Goal: Task Accomplishment & Management: Manage account settings

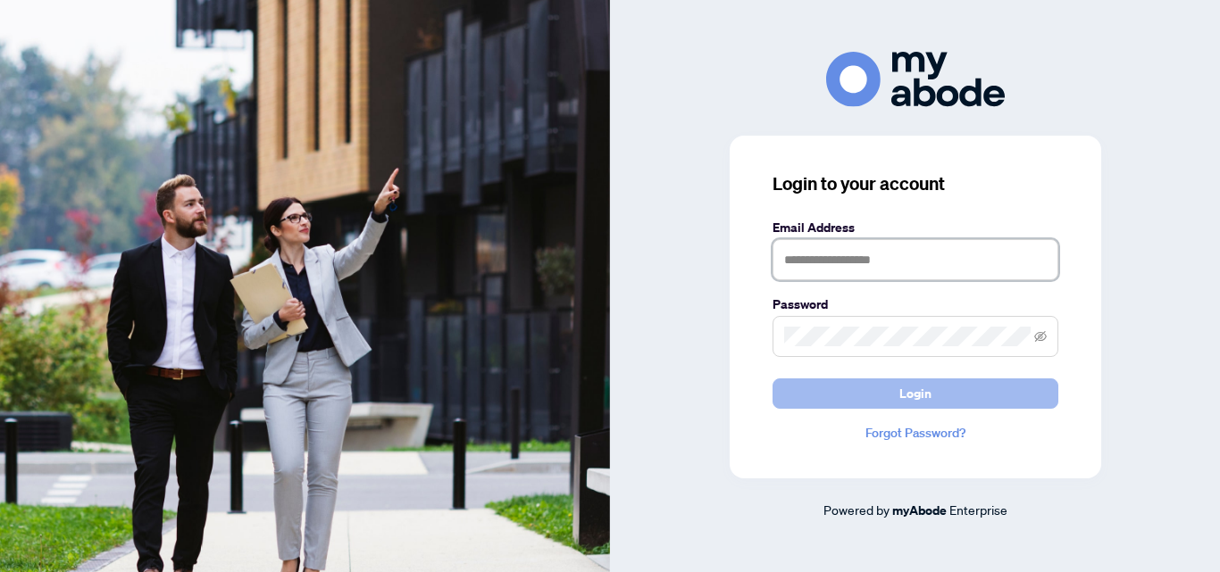
type input "**********"
click at [865, 397] on button "Login" at bounding box center [915, 394] width 286 height 30
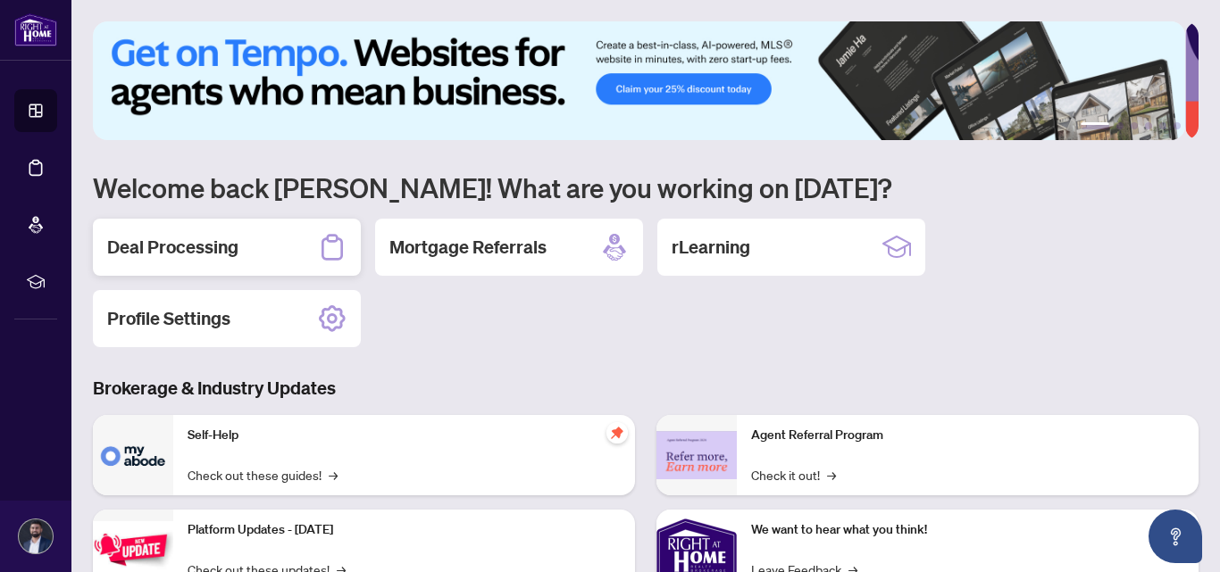
click at [281, 246] on div "Deal Processing" at bounding box center [227, 247] width 268 height 57
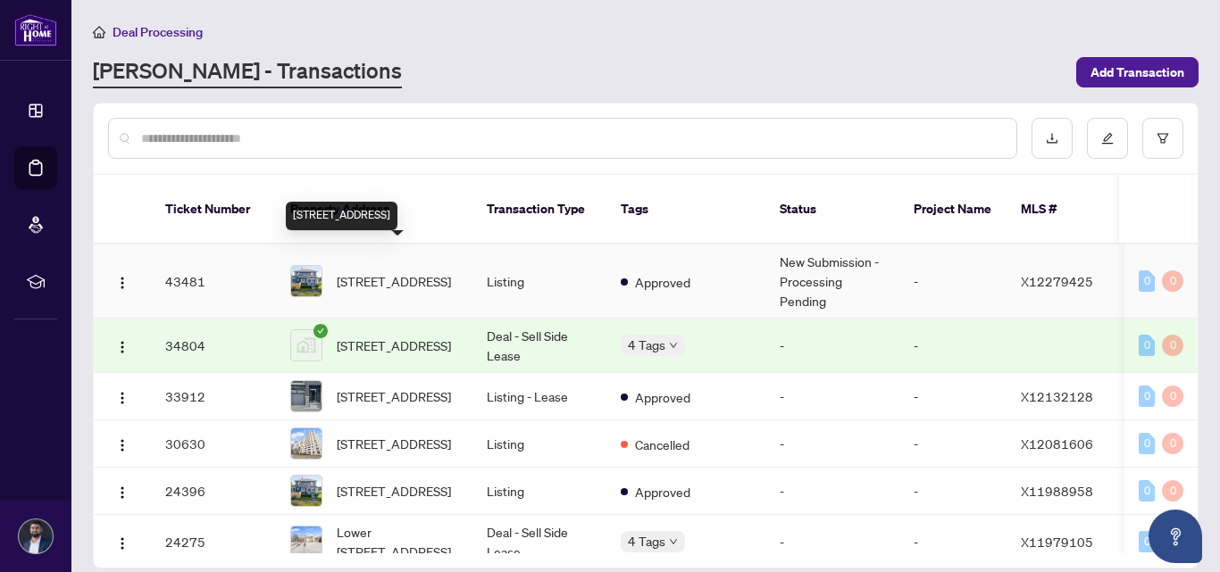
click at [397, 271] on span "129 FOREST Ave, Port Colborne, Ontario L3K 5E5, Canada" at bounding box center [394, 281] width 114 height 20
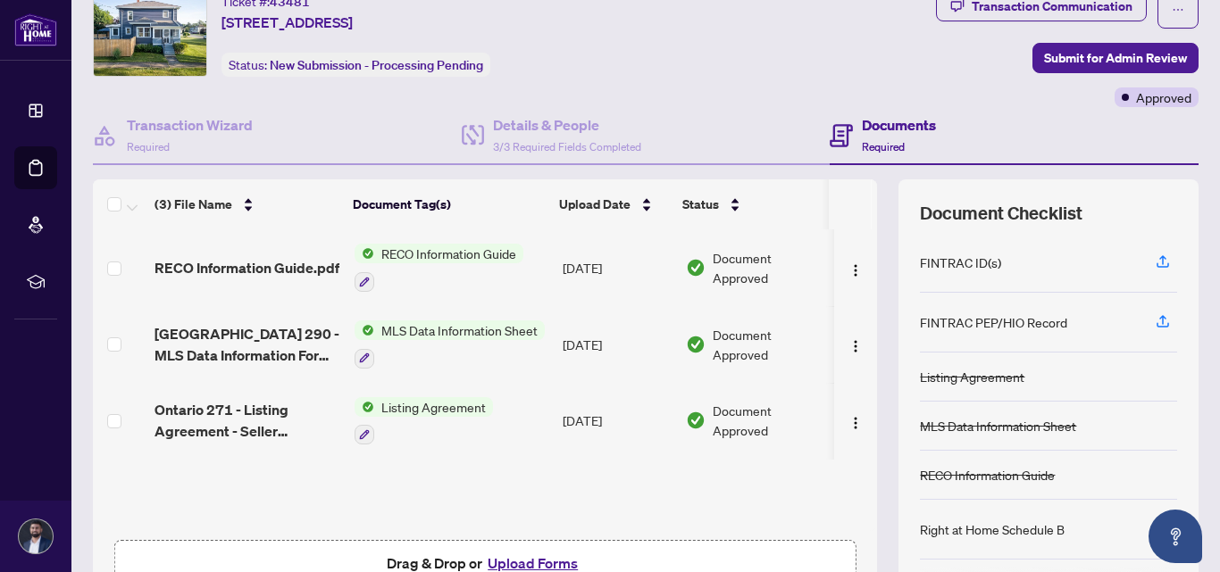
scroll to position [89, 0]
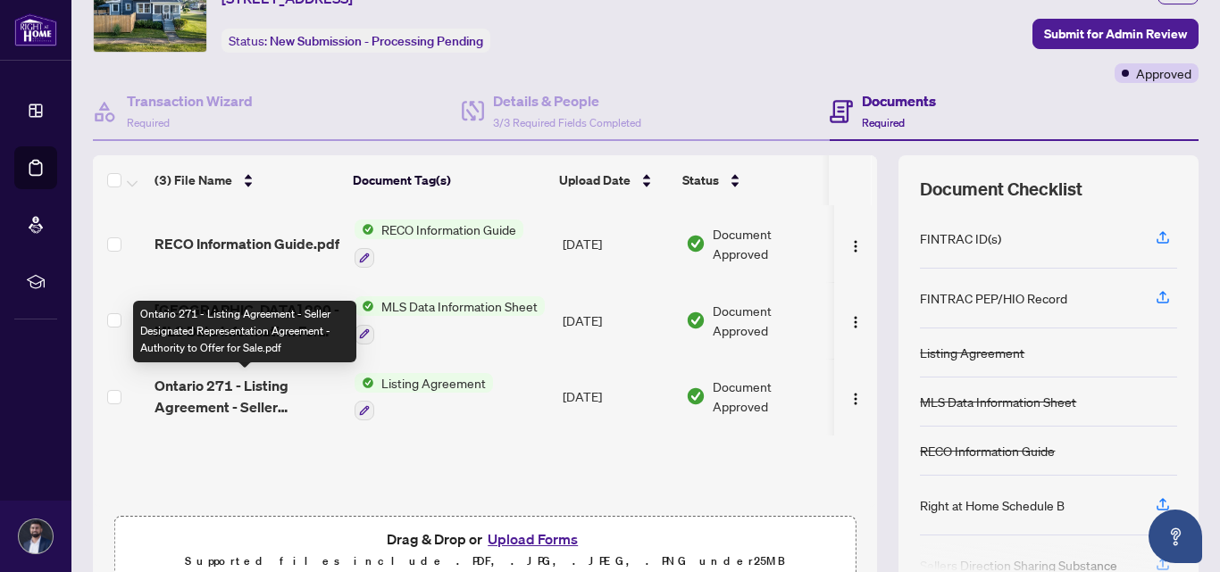
click at [247, 400] on span "Ontario 271 - Listing Agreement - Seller Designated Representation Agreement - …" at bounding box center [247, 396] width 186 height 43
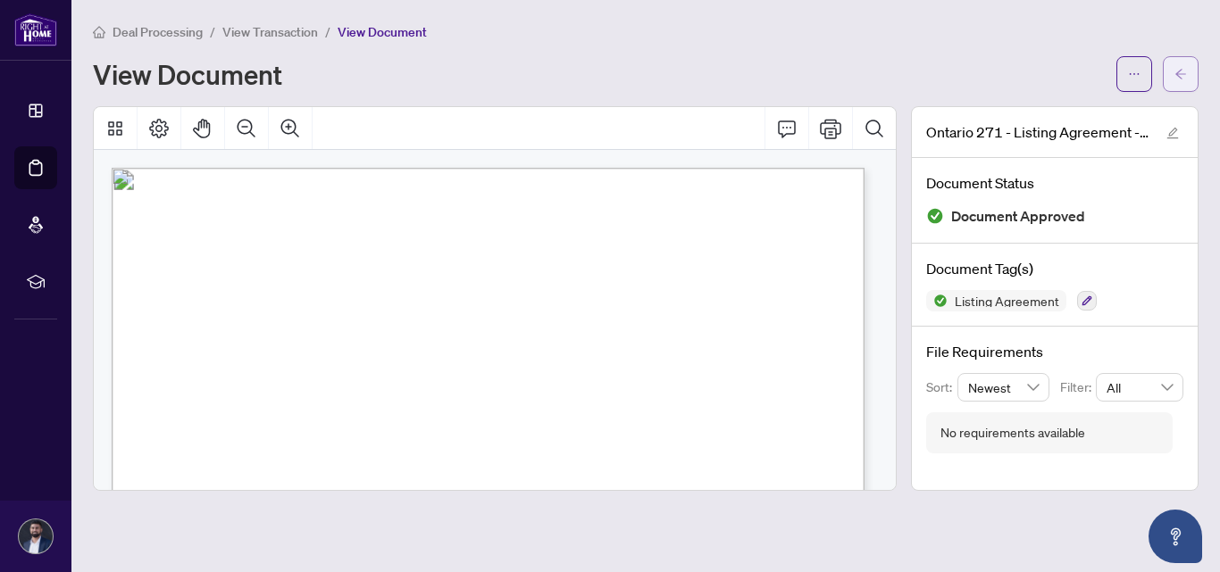
click at [1178, 77] on icon "arrow-left" at bounding box center [1180, 74] width 13 height 13
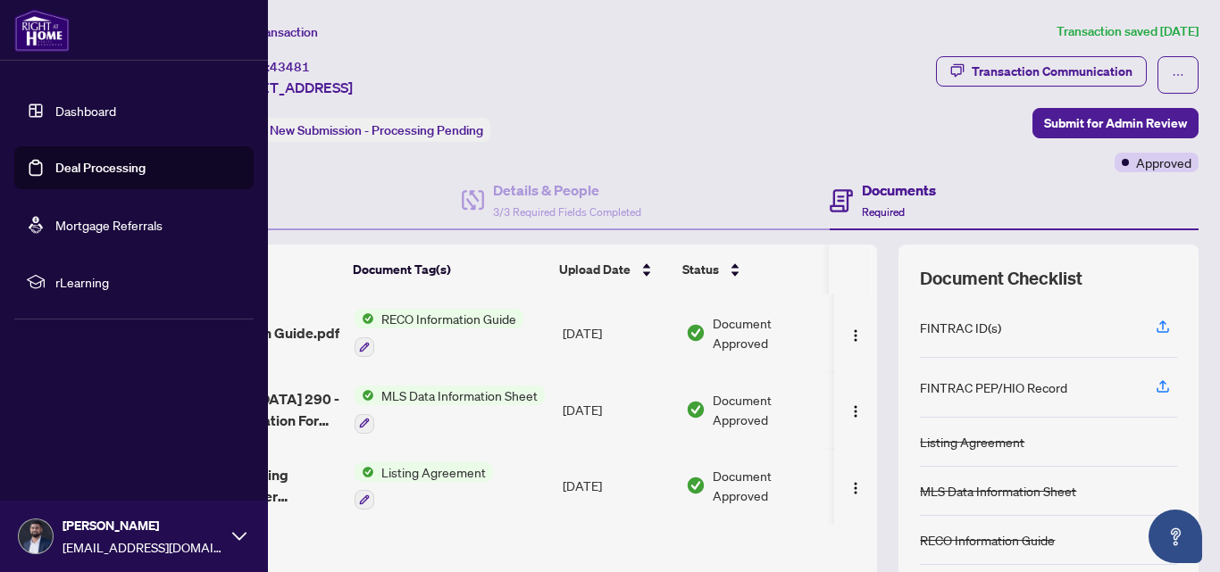
click at [55, 113] on link "Dashboard" at bounding box center [85, 111] width 61 height 16
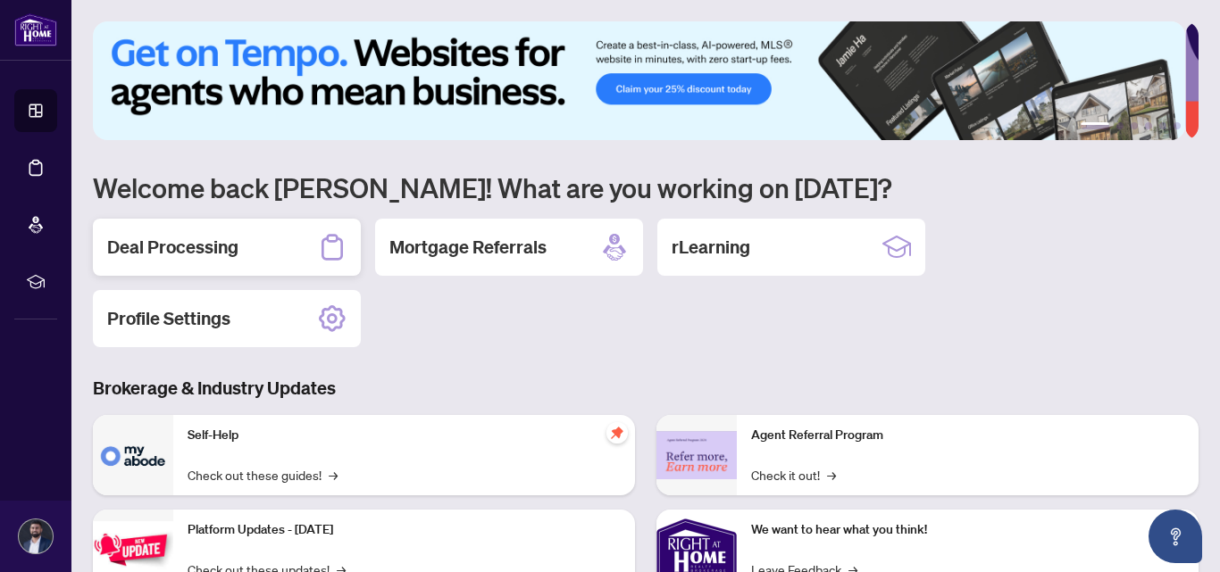
click at [211, 246] on h2 "Deal Processing" at bounding box center [172, 247] width 131 height 25
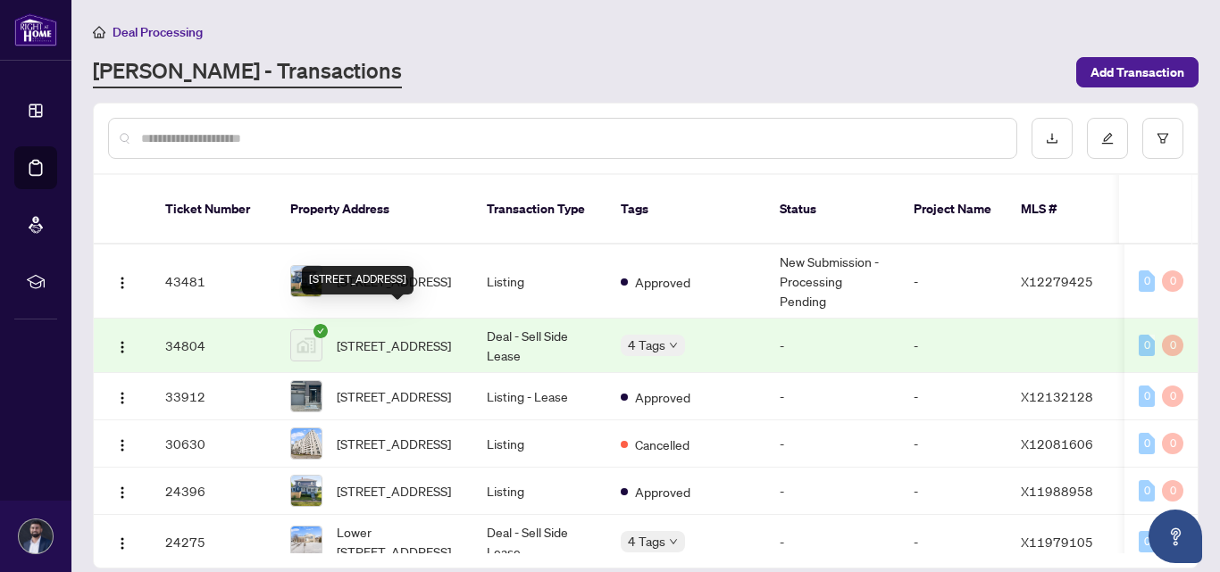
click at [373, 336] on span "15 Bowery Rd, Brantford, ON, Canada" at bounding box center [394, 346] width 114 height 20
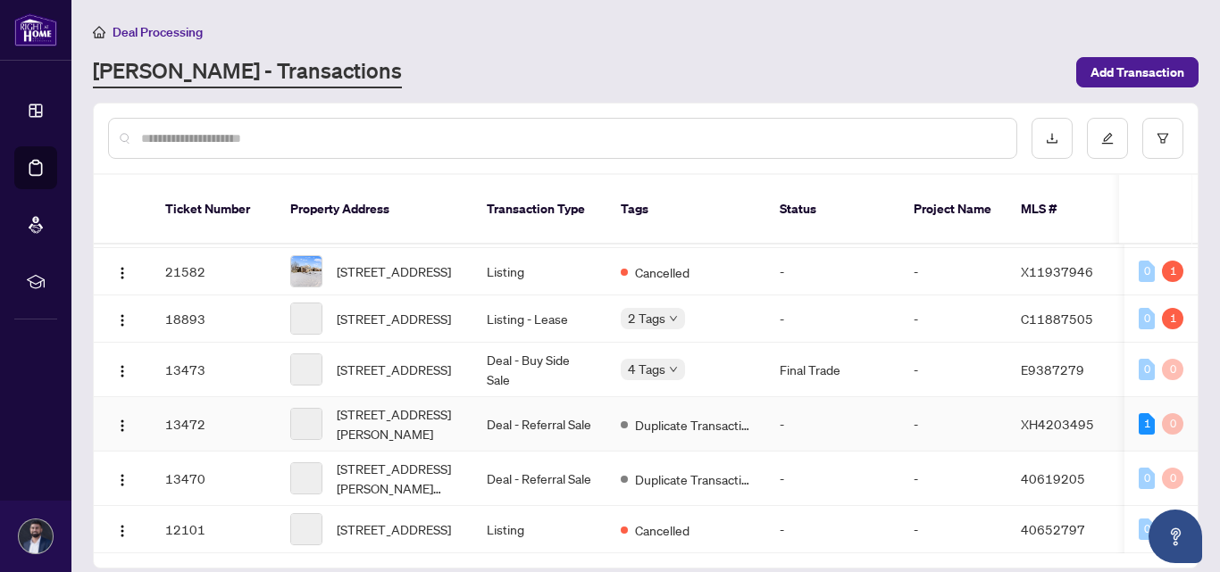
scroll to position [588, 0]
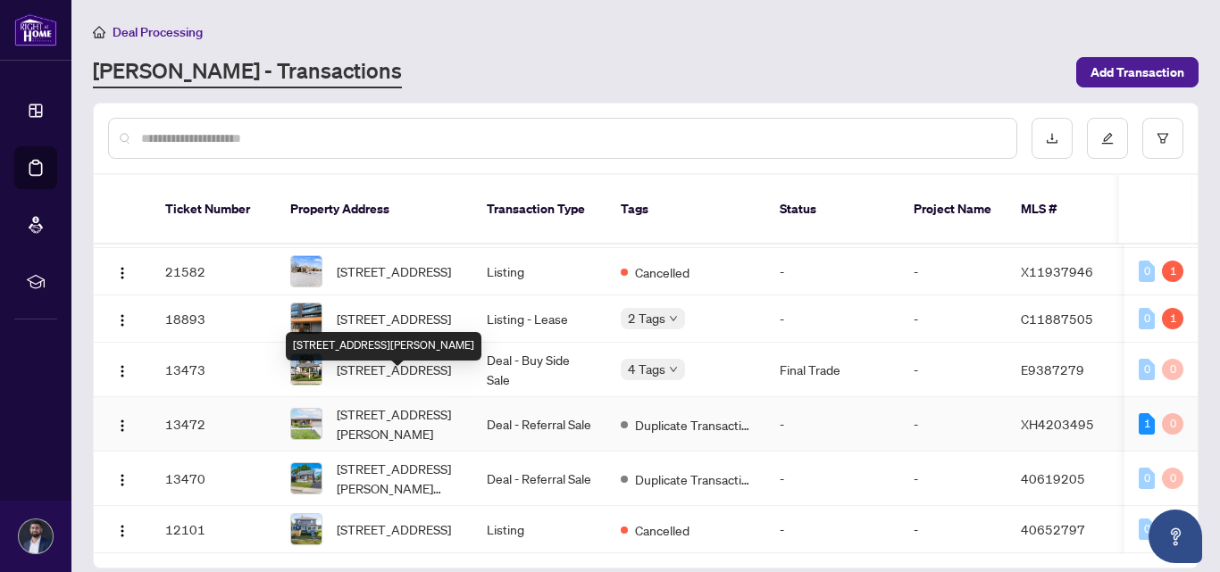
click at [416, 405] on span "75 Ellington Avenue Stoney Creek ON L8E 3T5 Canada, Stoney Creek, ON L8E 3T5, C…" at bounding box center [397, 424] width 121 height 39
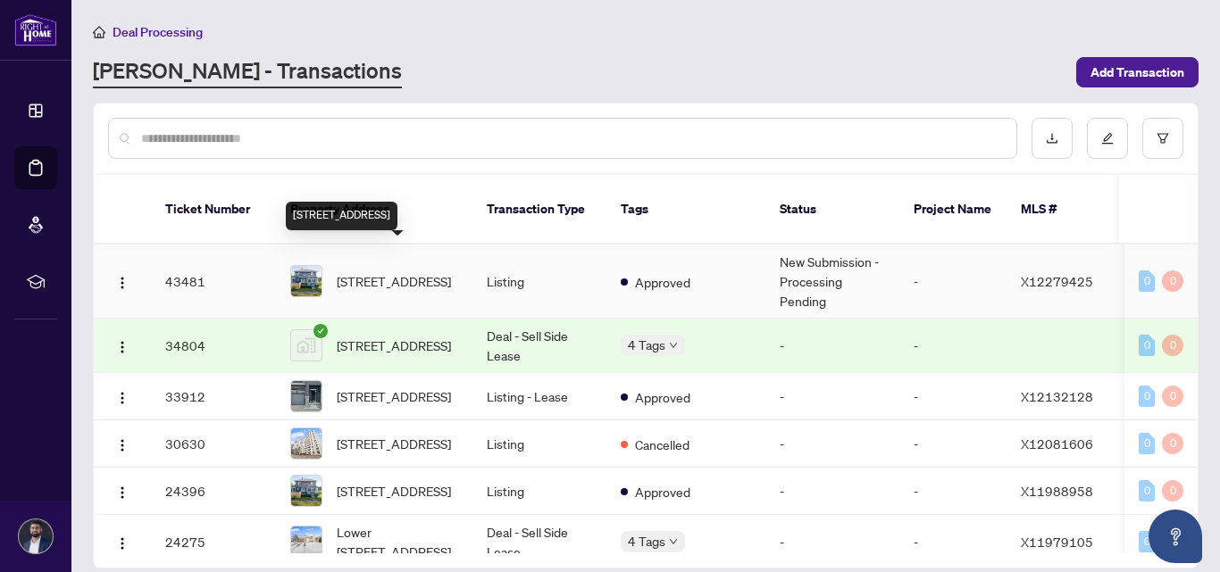
click at [373, 271] on span "129 FOREST Ave, Port Colborne, Ontario L3K 5E5, Canada" at bounding box center [394, 281] width 114 height 20
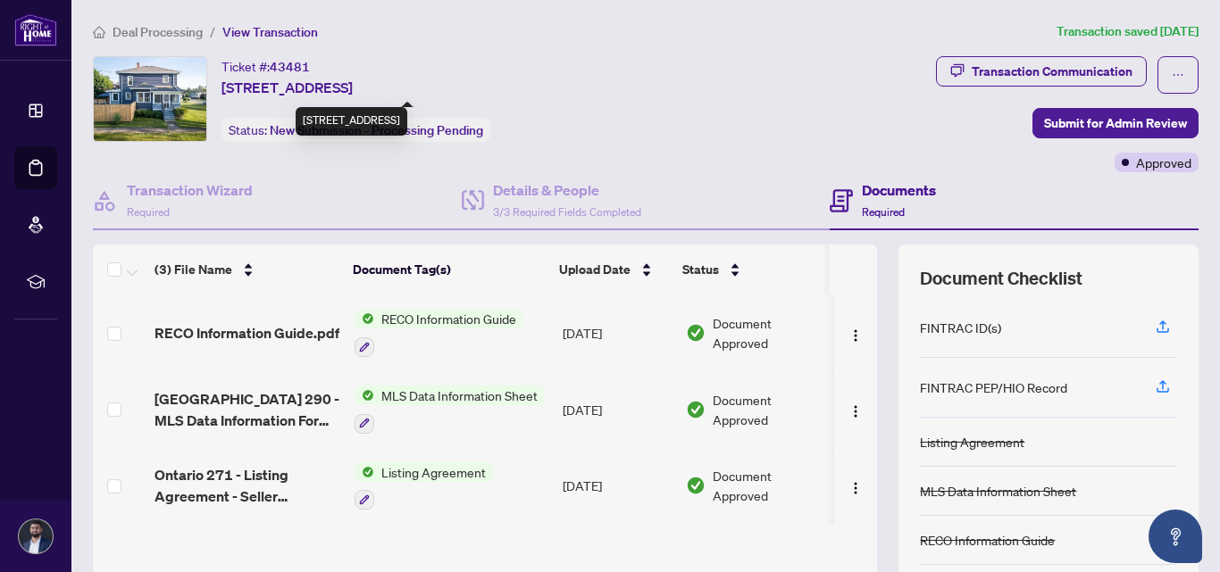
drag, startPoint x: 432, startPoint y: 86, endPoint x: 538, endPoint y: 92, distance: 105.6
click at [353, 92] on span "129 FOREST Ave, Port Colborne, Ontario L3K 5E5, Canada" at bounding box center [286, 87] width 131 height 21
copy span "Ontario L3K 5E5"
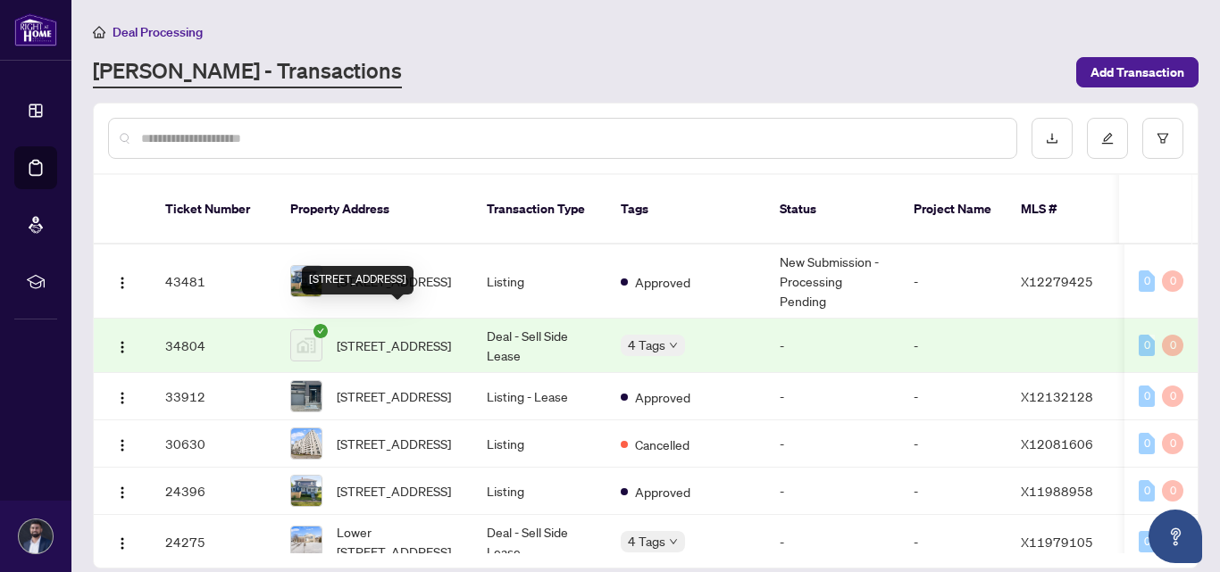
click at [367, 336] on span "15 Bowery Rd, Brantford, ON, Canada" at bounding box center [394, 346] width 114 height 20
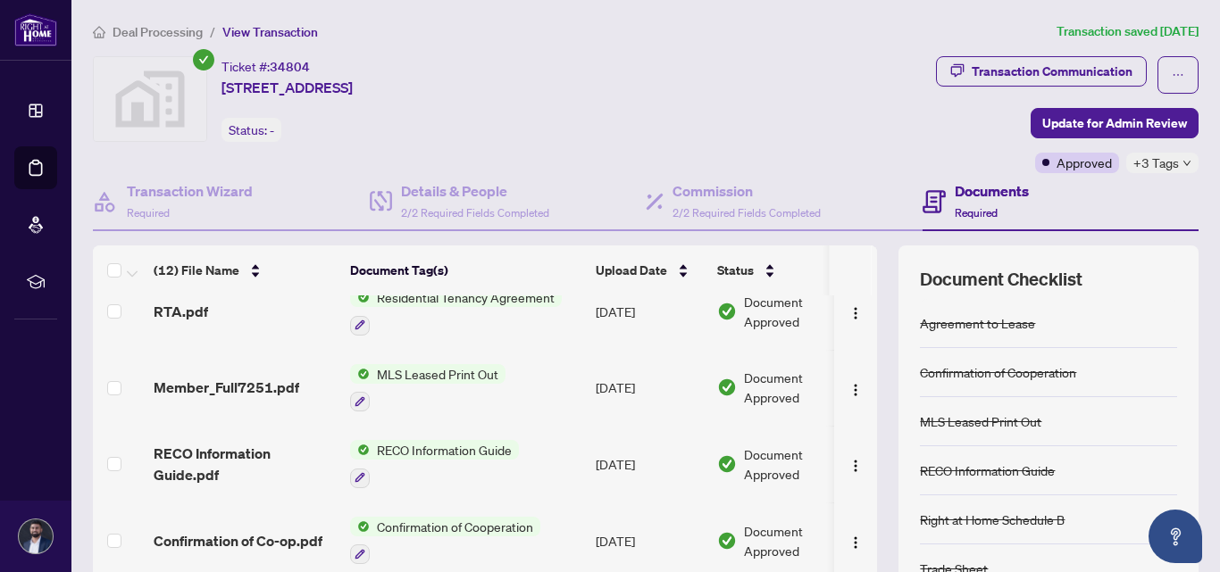
scroll to position [597, 0]
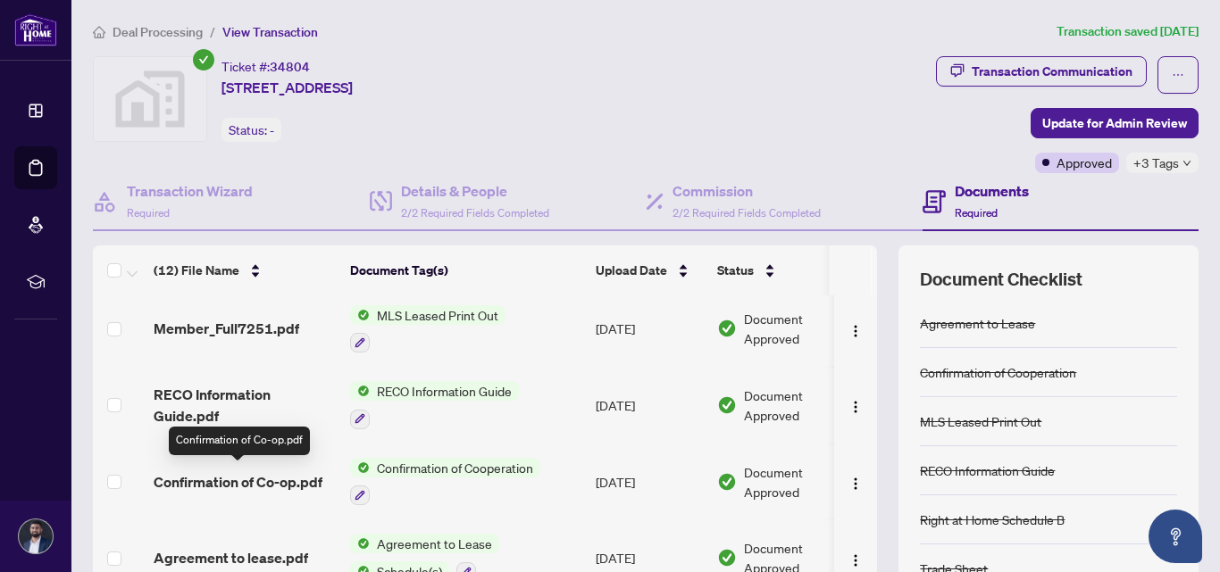
click at [235, 472] on span "Confirmation of Co-op.pdf" at bounding box center [238, 482] width 169 height 21
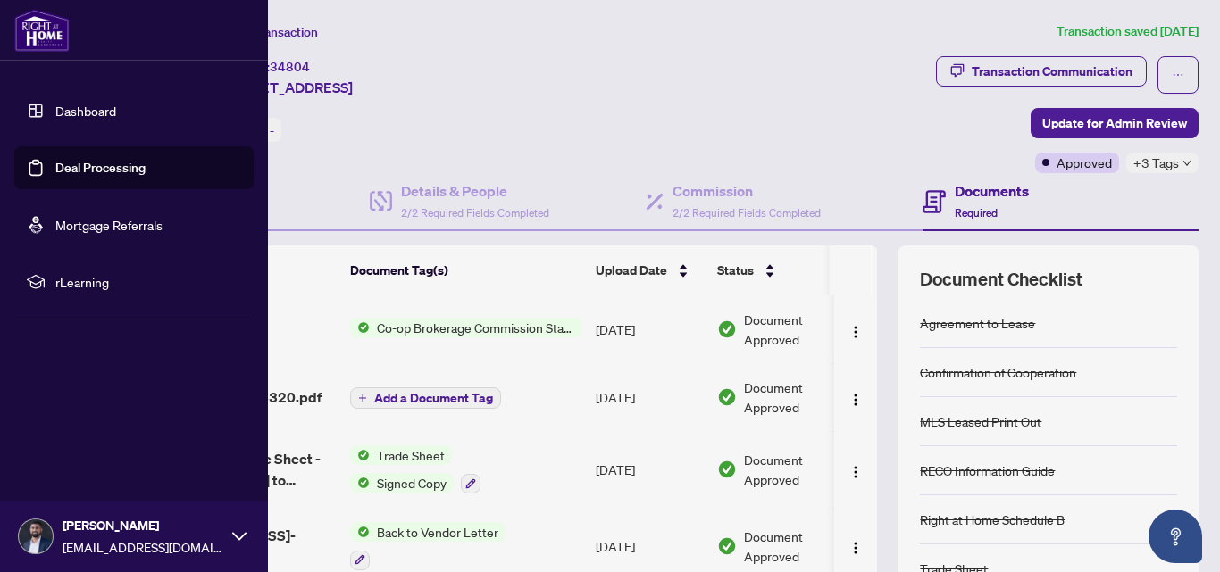
click at [55, 105] on link "Dashboard" at bounding box center [85, 111] width 61 height 16
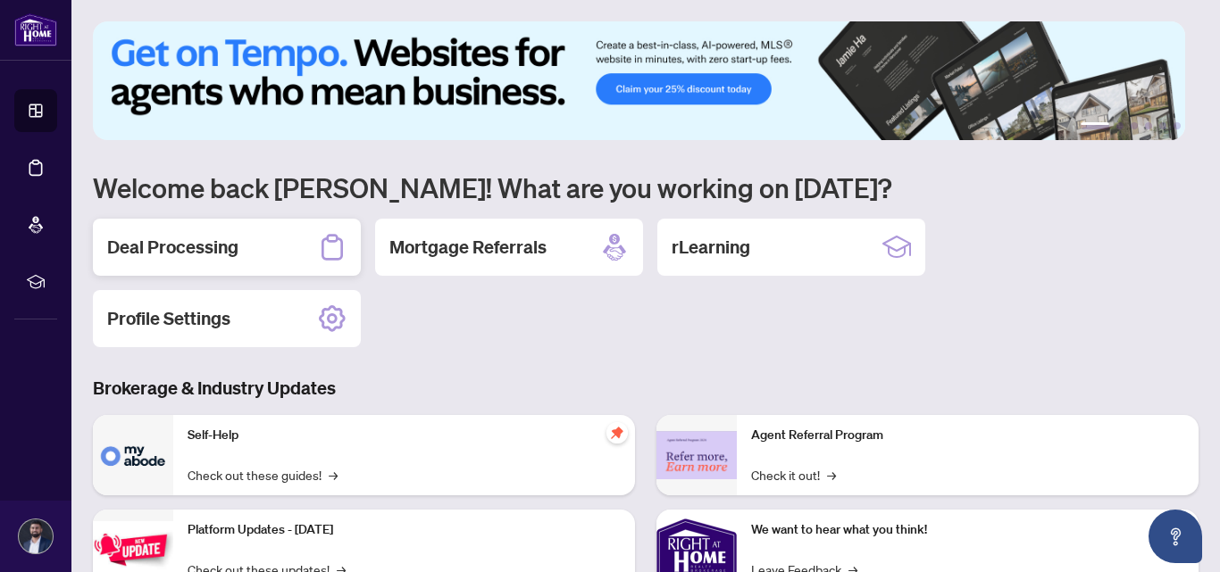
click at [312, 249] on div "Deal Processing" at bounding box center [227, 247] width 268 height 57
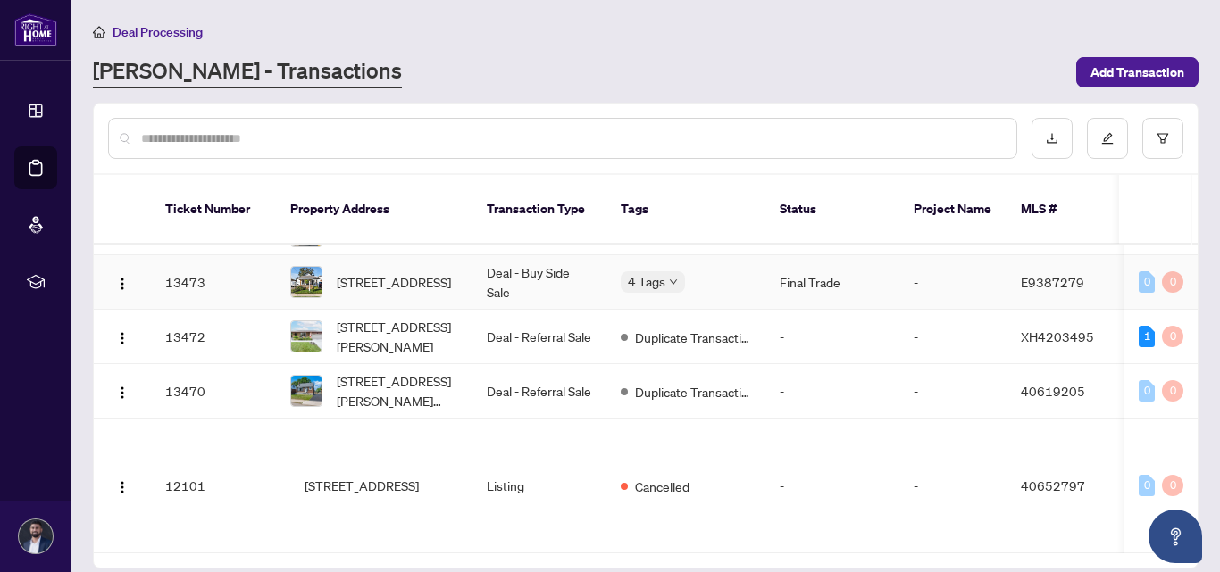
scroll to position [588, 0]
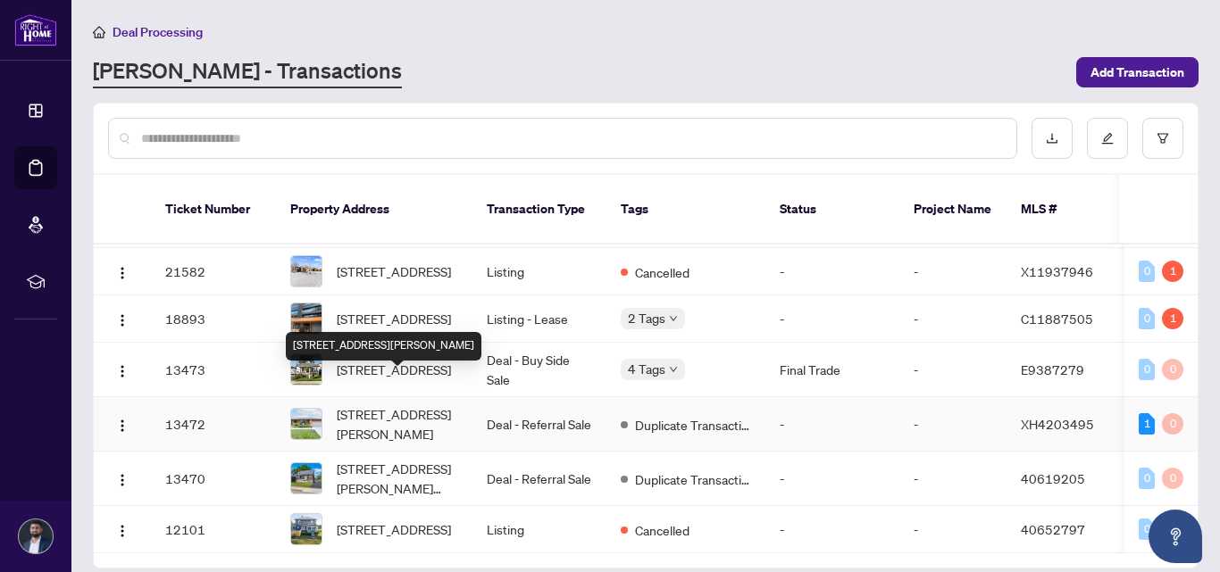
click at [365, 405] on span "75 Ellington Avenue Stoney Creek ON L8E 3T5 Canada, Stoney Creek, ON L8E 3T5, C…" at bounding box center [397, 424] width 121 height 39
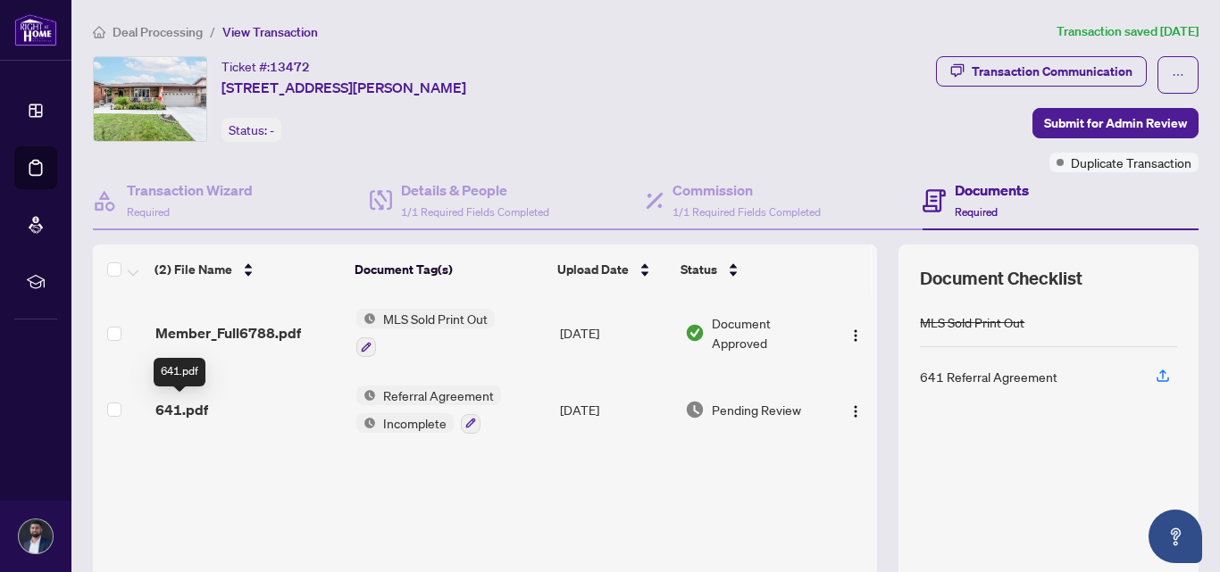
click at [185, 401] on span "641.pdf" at bounding box center [181, 409] width 53 height 21
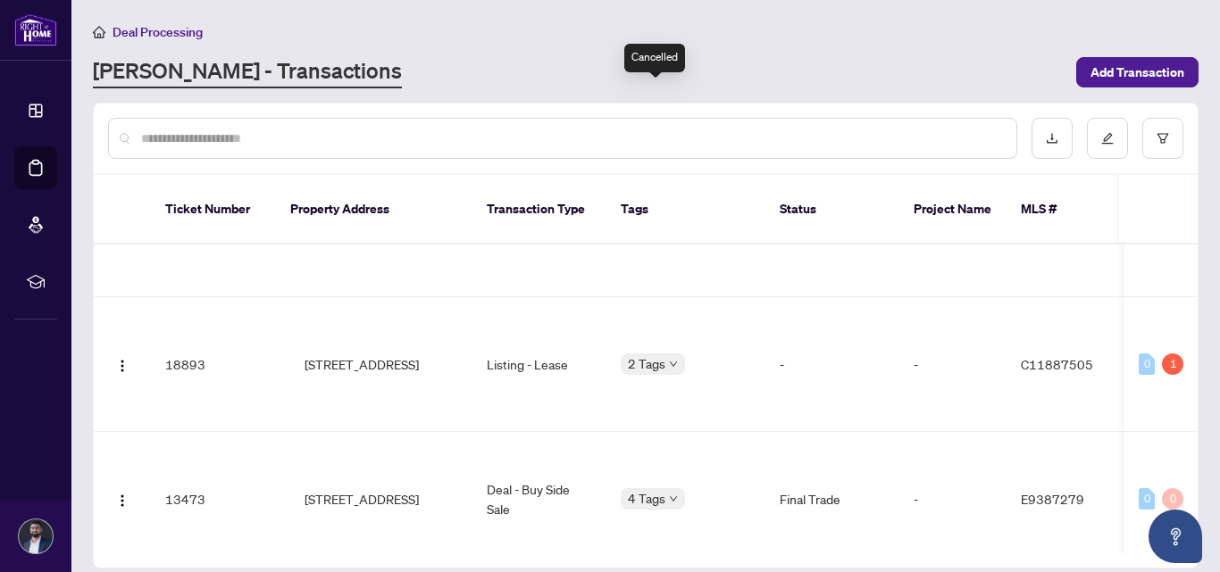
scroll to position [588, 0]
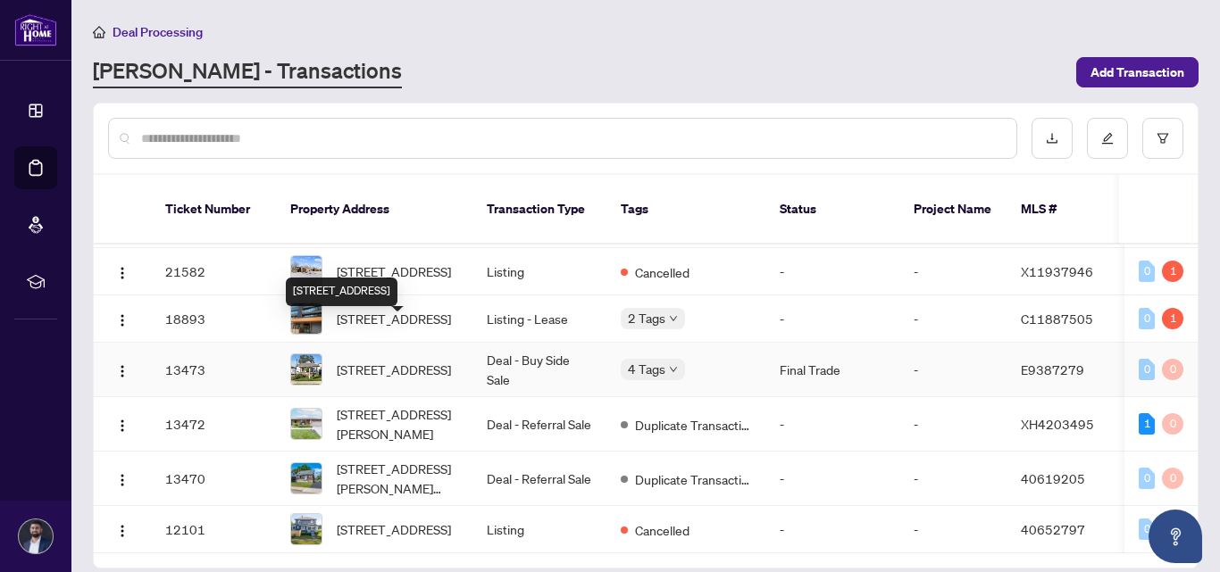
click at [426, 360] on span "354 Verdun Rd Oshawa Ontario L1H 5T5 Canada, Oshawa, Ontario L1H 5T5, Canada" at bounding box center [394, 370] width 114 height 20
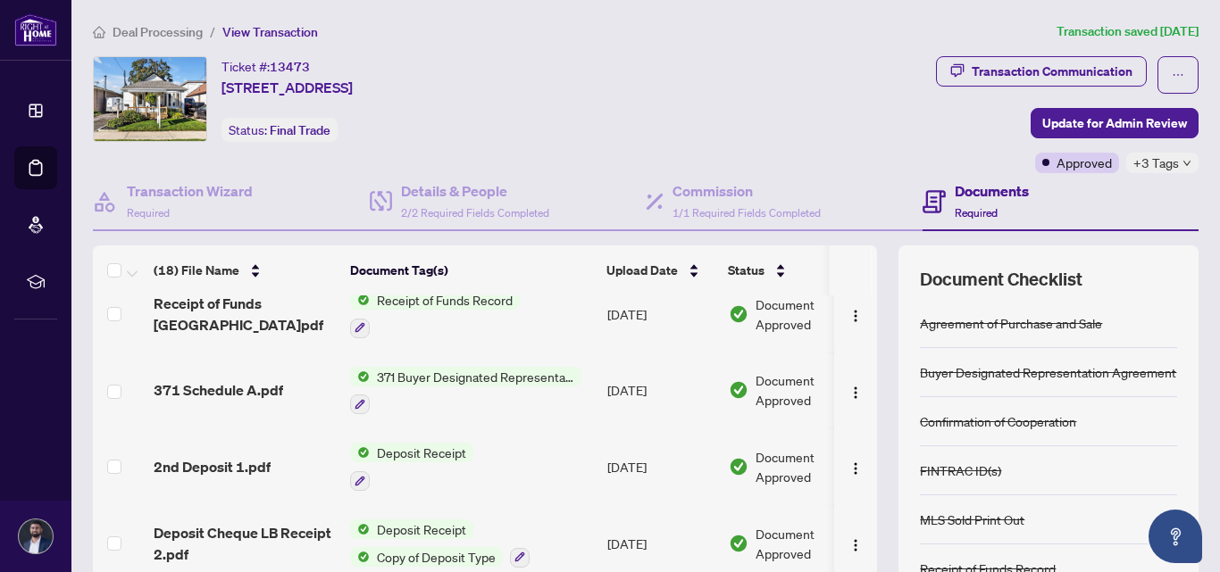
scroll to position [179, 0]
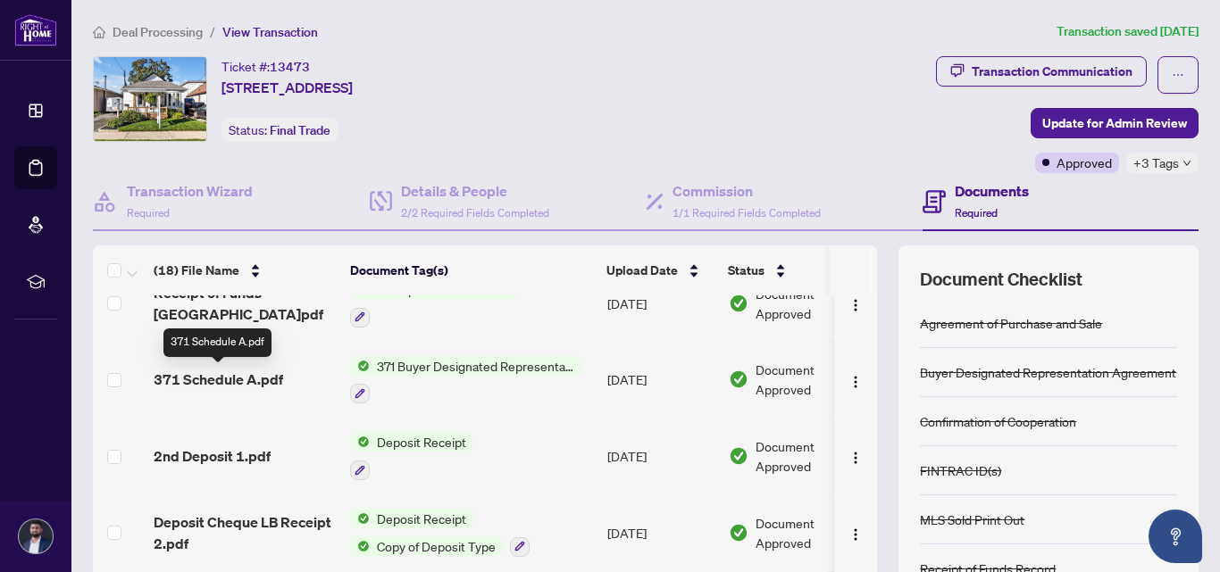
click at [264, 381] on span "371 Schedule A.pdf" at bounding box center [218, 379] width 129 height 21
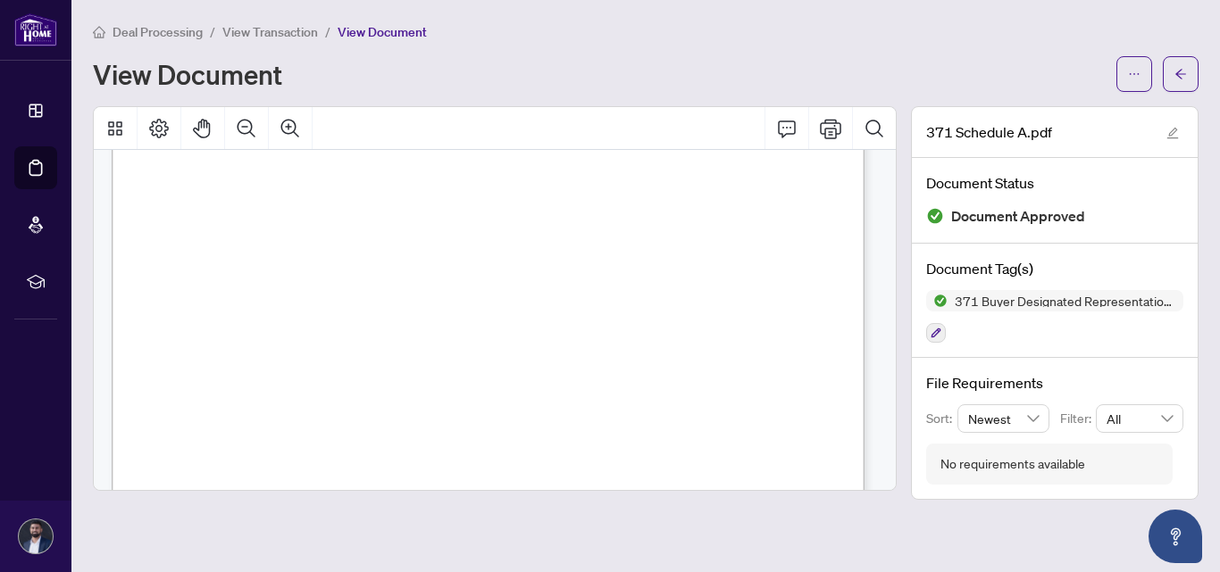
scroll to position [3394, 0]
drag, startPoint x: 155, startPoint y: 289, endPoint x: 475, endPoint y: 361, distance: 327.6
click at [475, 361] on div "Form 371 Revised Mar 2024 Page 4 of 5 The trademarks REALTOR®, REALTORS®, MLS®,…" at bounding box center [630, 441] width 1037 height 1342
click at [488, 429] on div "Form 371 Revised Mar 2024 Page 4 of 5 The trademarks REALTOR®, REALTORS®, MLS®,…" at bounding box center [630, 441] width 1037 height 1342
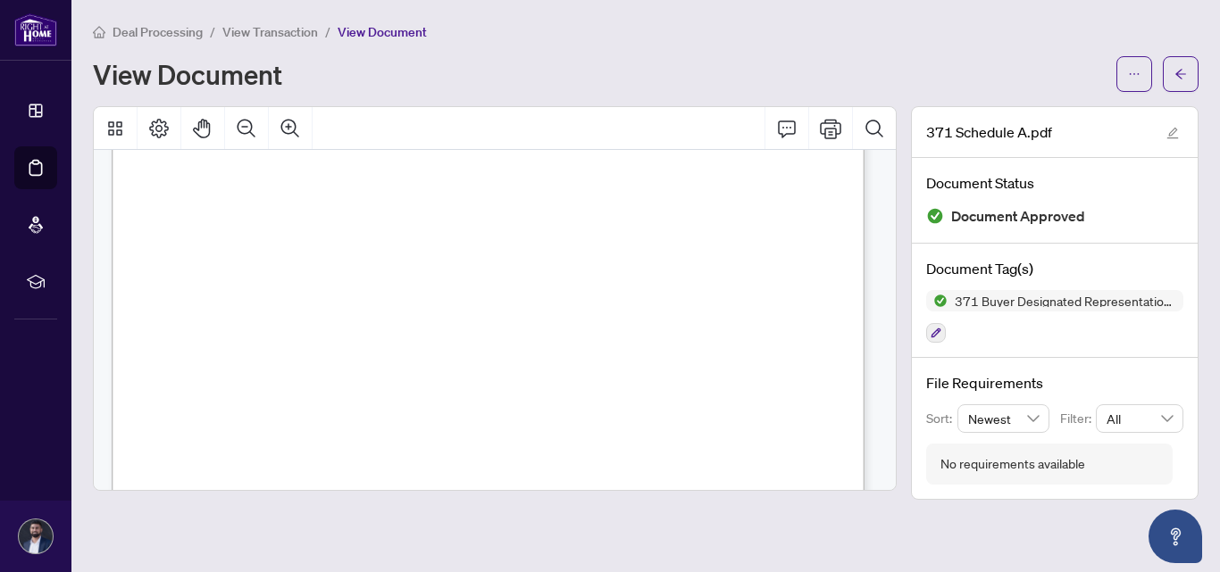
drag, startPoint x: 155, startPoint y: 215, endPoint x: 475, endPoint y: 375, distance: 357.4
click at [475, 375] on div "Form 371 Revised Mar 2024 Page 5 of 5 The trademarks REALTOR®, REALTORS®, MLS®,…" at bounding box center [630, 437] width 1037 height 1342
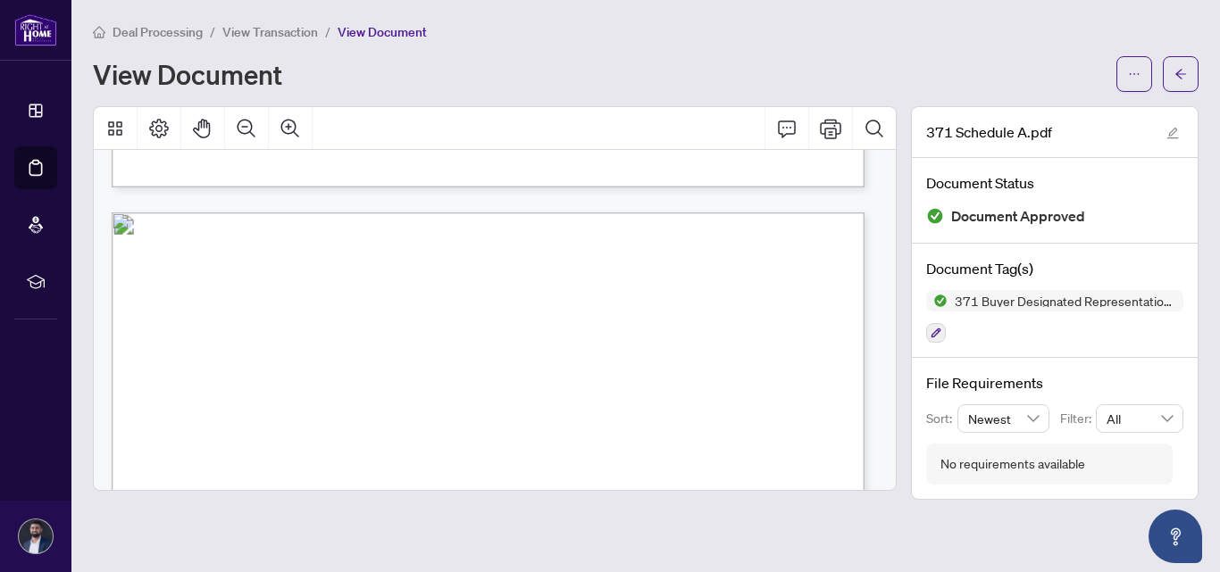
scroll to position [4040, 0]
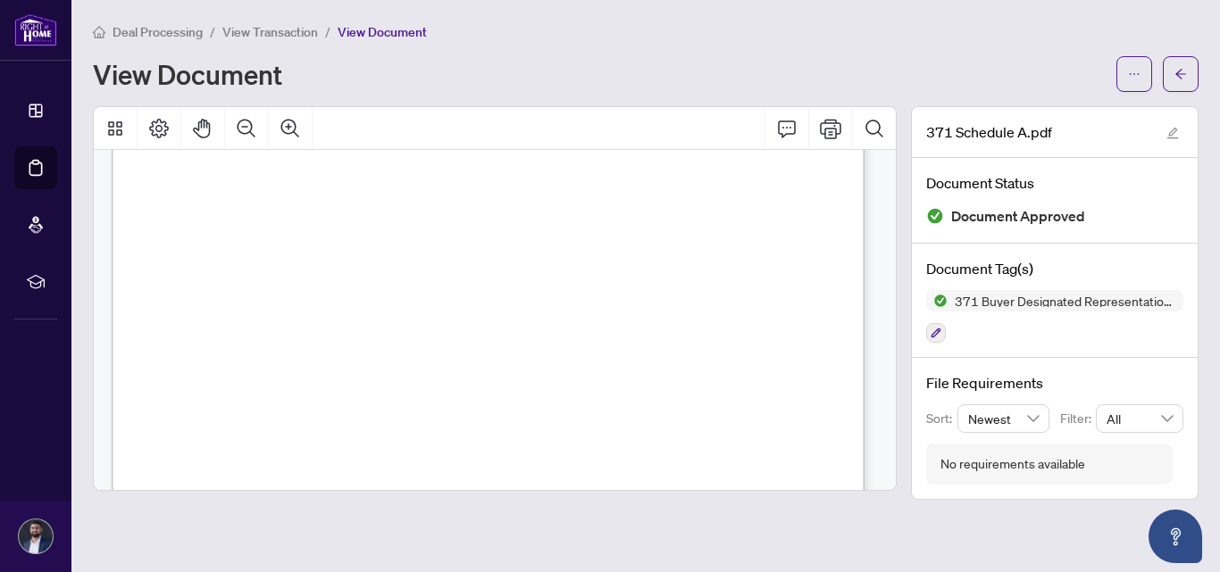
click at [629, 332] on span ", sets out the details of the provision of services, confidentiality and repres…" at bounding box center [558, 334] width 421 height 11
